Goal: Find contact information: Find contact information

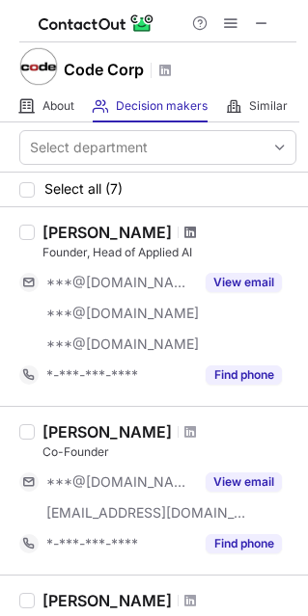
click at [184, 231] on span at bounding box center [190, 232] width 12 height 15
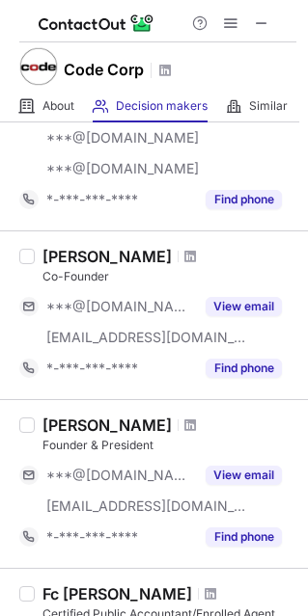
scroll to position [193, 0]
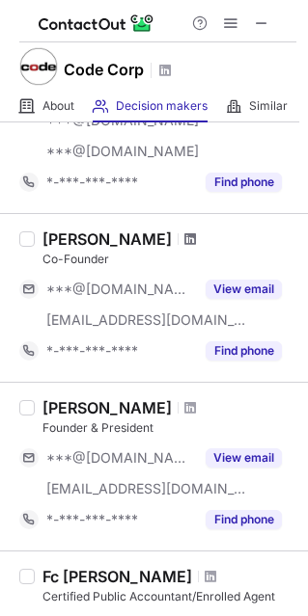
click at [184, 236] on span at bounding box center [190, 239] width 12 height 15
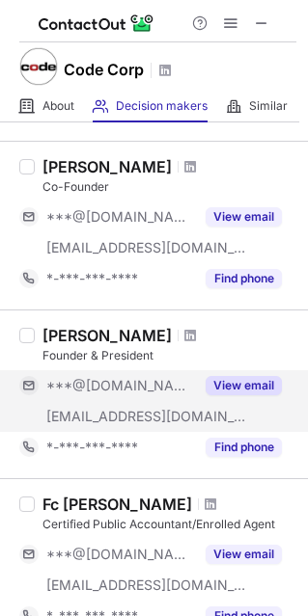
scroll to position [386, 0]
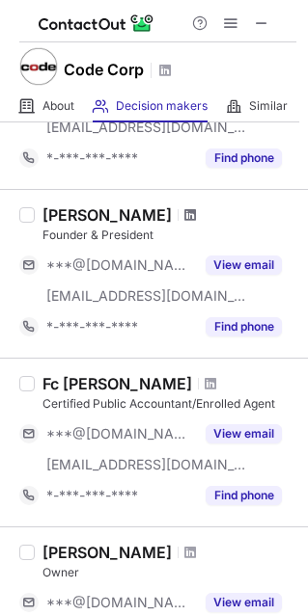
click at [184, 215] on span at bounding box center [190, 214] width 12 height 15
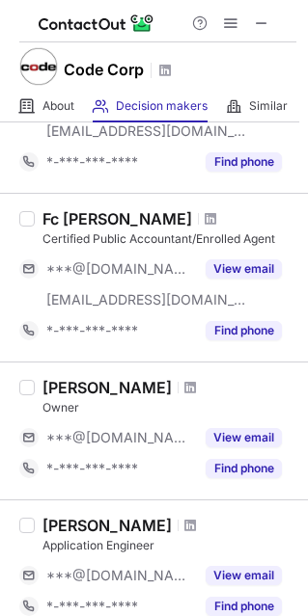
scroll to position [579, 0]
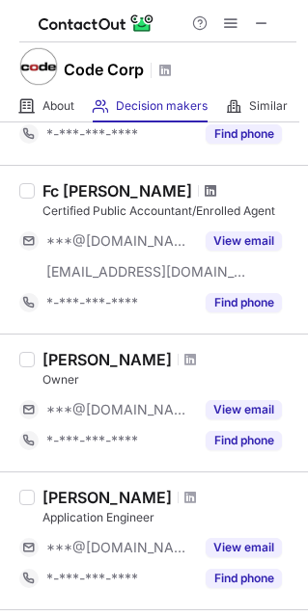
click at [205, 188] on span at bounding box center [211, 190] width 12 height 15
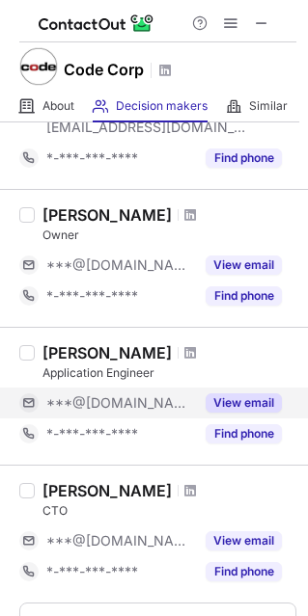
scroll to position [772, 0]
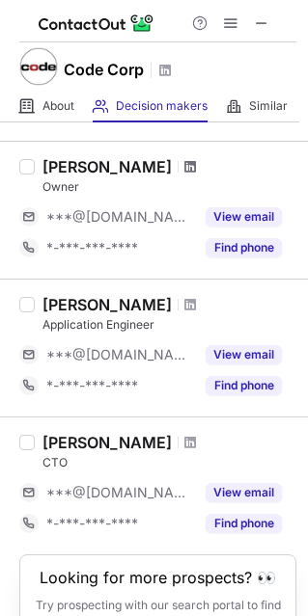
click at [196, 162] on span at bounding box center [190, 166] width 12 height 15
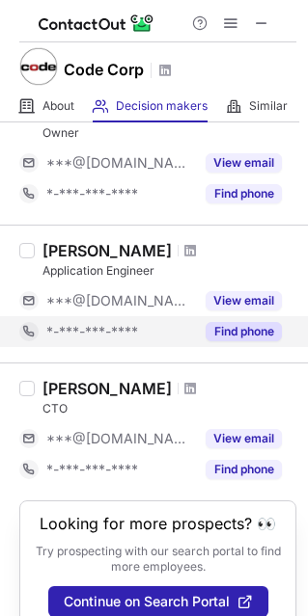
scroll to position [854, 0]
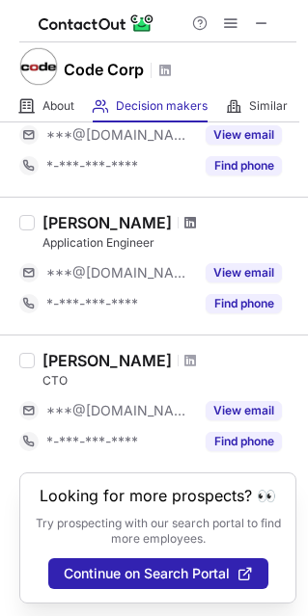
click at [184, 221] on span at bounding box center [190, 222] width 12 height 15
click at [184, 363] on span at bounding box center [190, 360] width 12 height 15
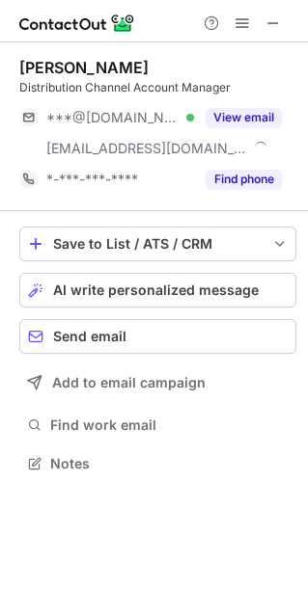
scroll to position [450, 308]
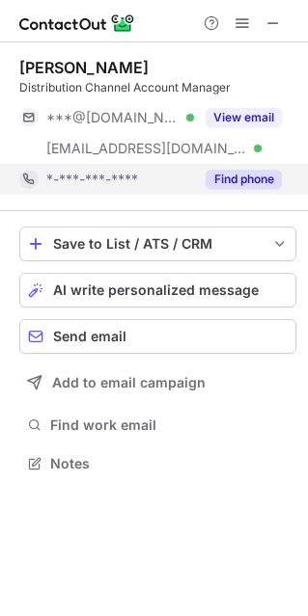
click at [228, 182] on button "Find phone" at bounding box center [243, 179] width 76 height 19
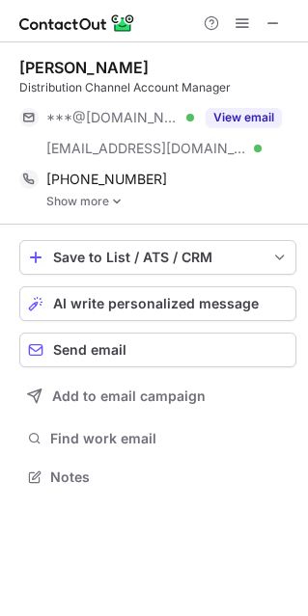
click at [121, 204] on img at bounding box center [117, 202] width 12 height 14
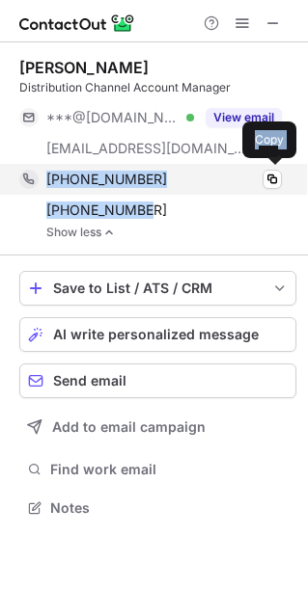
drag, startPoint x: 159, startPoint y: 211, endPoint x: 30, endPoint y: 185, distance: 131.9
click at [30, 185] on div "+18596204502 Copy +18595477929 Copy" at bounding box center [150, 195] width 262 height 62
copy div "+18596204502 Copy +18595477929"
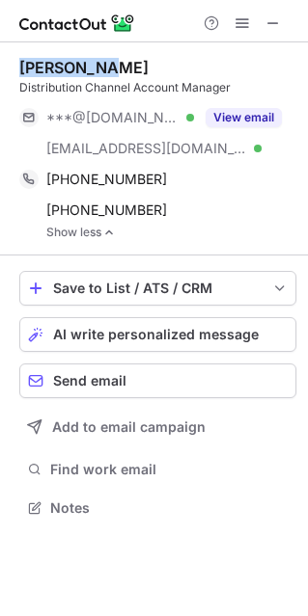
drag, startPoint x: 107, startPoint y: 69, endPoint x: 4, endPoint y: 69, distance: 103.2
click at [4, 69] on div "Adam Foltz Distribution Channel Account Manager ***@hotmail.com Verified ***@co…" at bounding box center [154, 289] width 308 height 495
copy div "Adam Foltz"
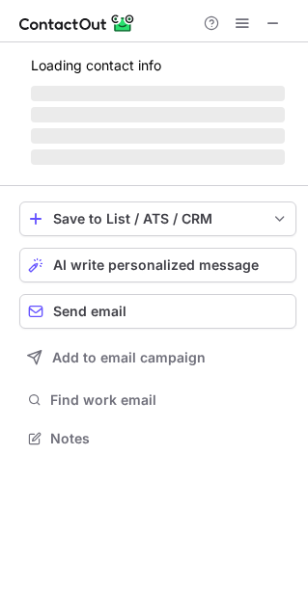
scroll to position [467, 308]
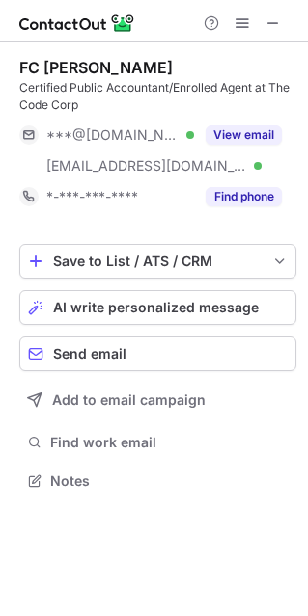
scroll to position [467, 308]
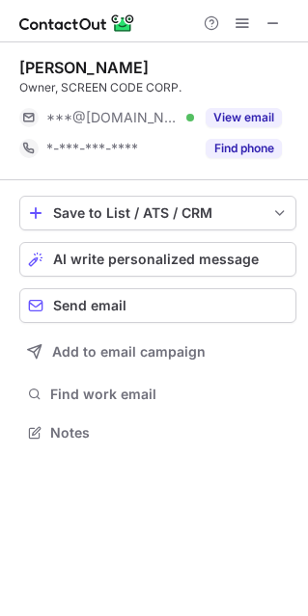
scroll to position [10, 10]
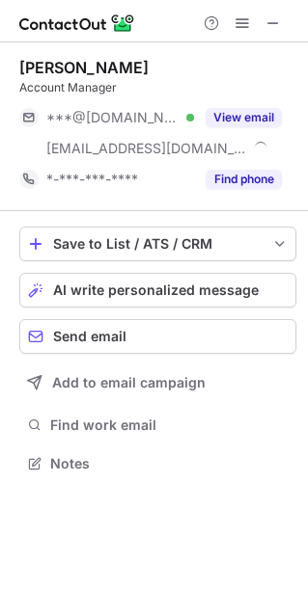
scroll to position [450, 308]
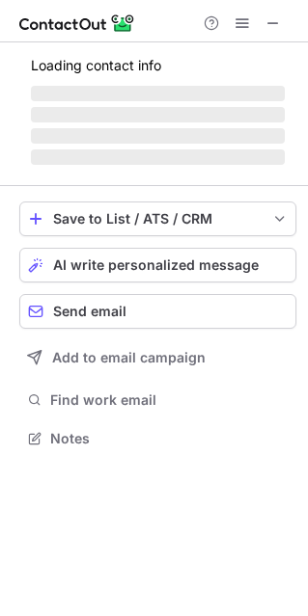
scroll to position [436, 308]
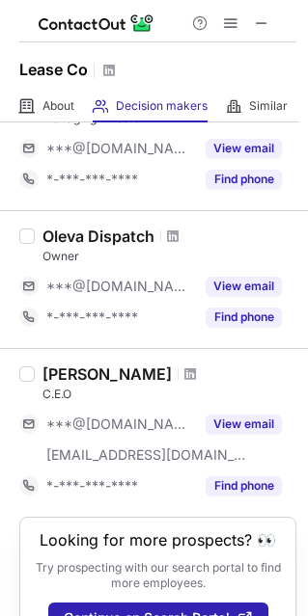
scroll to position [1298, 0]
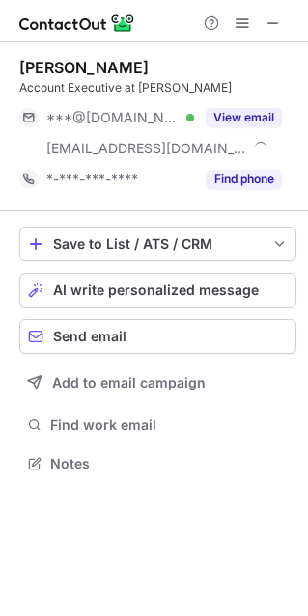
scroll to position [450, 308]
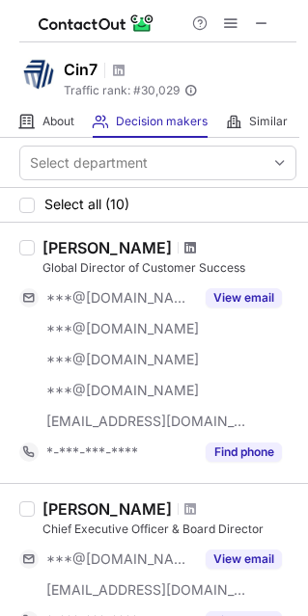
click at [184, 248] on span at bounding box center [190, 247] width 12 height 15
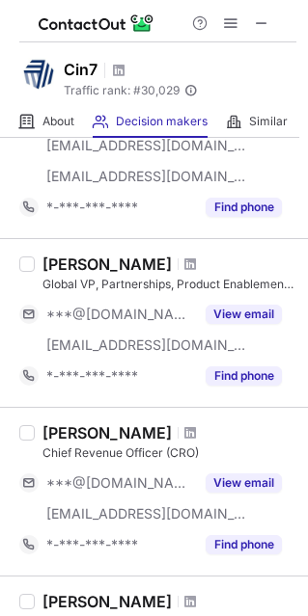
scroll to position [675, 0]
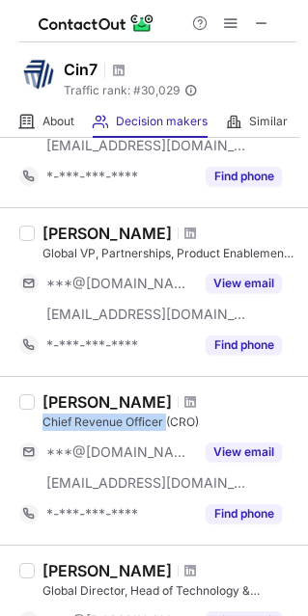
drag, startPoint x: 41, startPoint y: 423, endPoint x: 165, endPoint y: 423, distance: 124.5
click at [165, 423] on div "Mark Girvan Chief Revenue Officer (CRO) ***@gmail.com ***@cin7.com View email *…" at bounding box center [165, 461] width 261 height 137
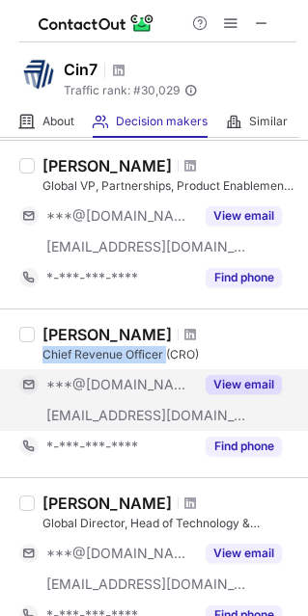
scroll to position [868, 0]
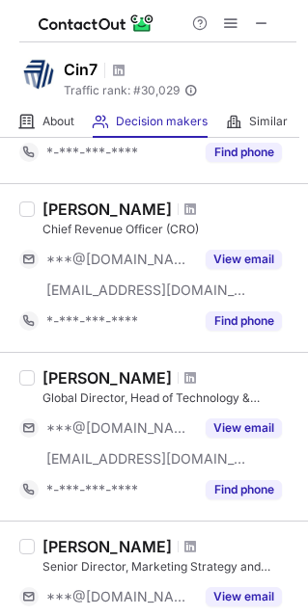
click at [5, 225] on div "Mark Girvan Chief Revenue Officer (CRO) ***@gmail.com ***@cin7.com View email *…" at bounding box center [154, 267] width 308 height 169
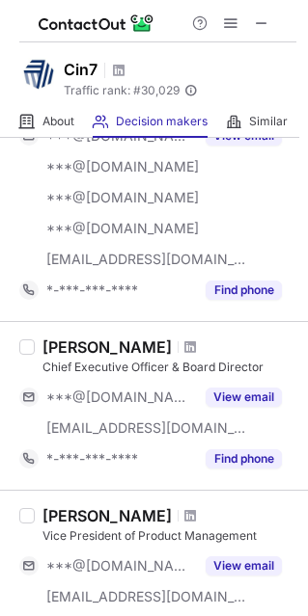
scroll to position [193, 0]
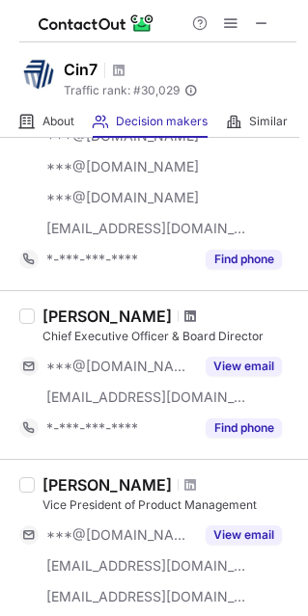
click at [196, 317] on span at bounding box center [190, 316] width 12 height 15
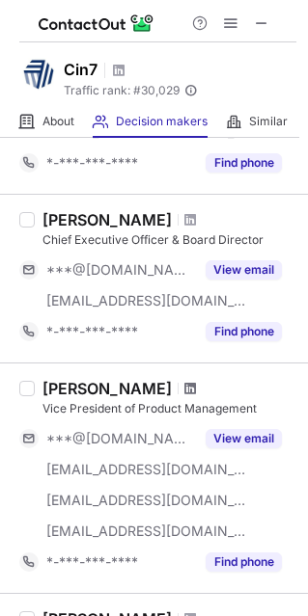
click at [184, 383] on span at bounding box center [190, 388] width 12 height 15
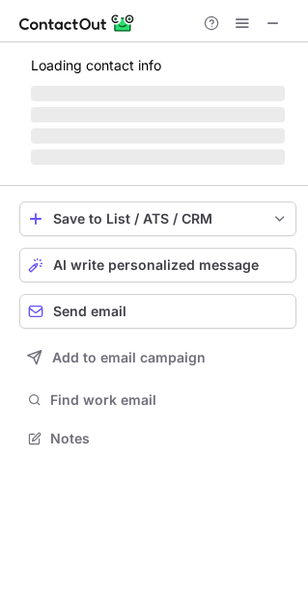
scroll to position [529, 308]
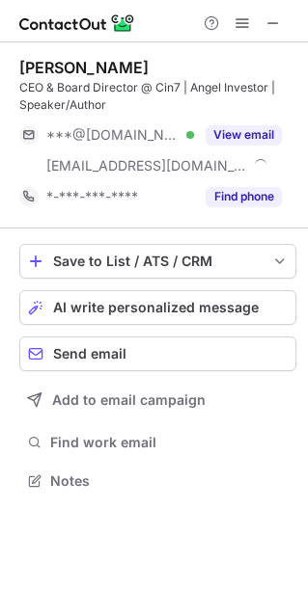
scroll to position [467, 308]
drag, startPoint x: 180, startPoint y: 67, endPoint x: 58, endPoint y: 68, distance: 122.5
click at [58, 68] on div "Ajoy Krishnamoorthy" at bounding box center [157, 67] width 277 height 19
copy div "Krishnamoorthy"
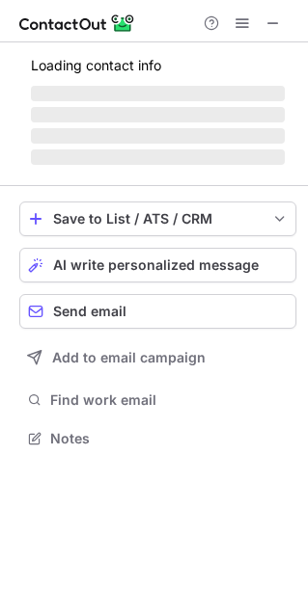
scroll to position [511, 308]
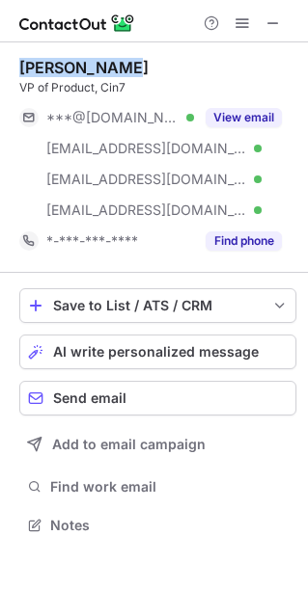
drag, startPoint x: 125, startPoint y: 67, endPoint x: 21, endPoint y: 67, distance: 104.2
click at [21, 67] on div "[PERSON_NAME]" at bounding box center [157, 67] width 277 height 19
copy div "[PERSON_NAME]"
